Goal: Find specific page/section: Find specific page/section

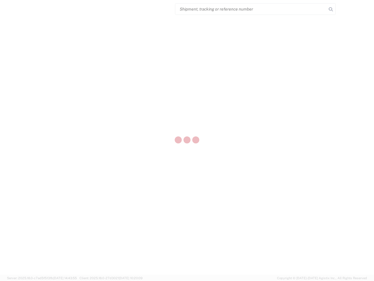
select select "US"
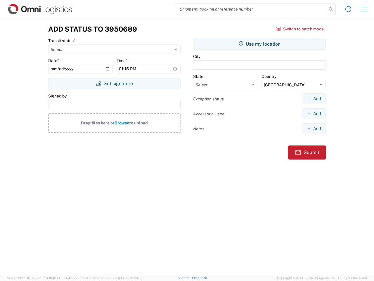
click at [251, 9] on input "search" at bounding box center [251, 9] width 152 height 11
click at [331, 9] on icon at bounding box center [331, 9] width 8 height 8
click at [349, 9] on icon at bounding box center [348, 8] width 9 height 9
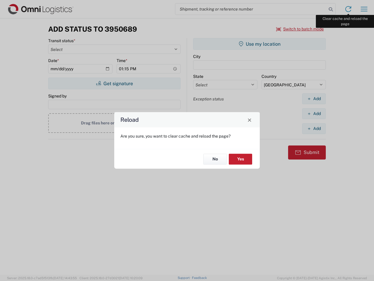
click at [364, 9] on div "Reload Are you sure, you want to clear cache and reload the page? No Yes" at bounding box center [187, 140] width 374 height 281
click at [300, 29] on div "Reload Are you sure, you want to clear cache and reload the page? No Yes" at bounding box center [187, 140] width 374 height 281
click at [114, 83] on div "Reload Are you sure, you want to clear cache and reload the page? No Yes" at bounding box center [187, 140] width 374 height 281
click at [260, 44] on div "Reload Are you sure, you want to clear cache and reload the page? No Yes" at bounding box center [187, 140] width 374 height 281
click at [314, 99] on div "Reload Are you sure, you want to clear cache and reload the page? No Yes" at bounding box center [187, 140] width 374 height 281
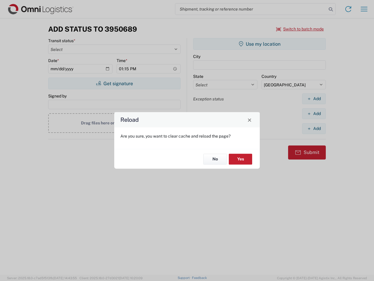
click at [314, 113] on div "Reload Are you sure, you want to clear cache and reload the page? No Yes" at bounding box center [187, 140] width 374 height 281
click at [314, 128] on div "Reload Are you sure, you want to clear cache and reload the page? No Yes" at bounding box center [187, 140] width 374 height 281
